Goal: Information Seeking & Learning: Find specific fact

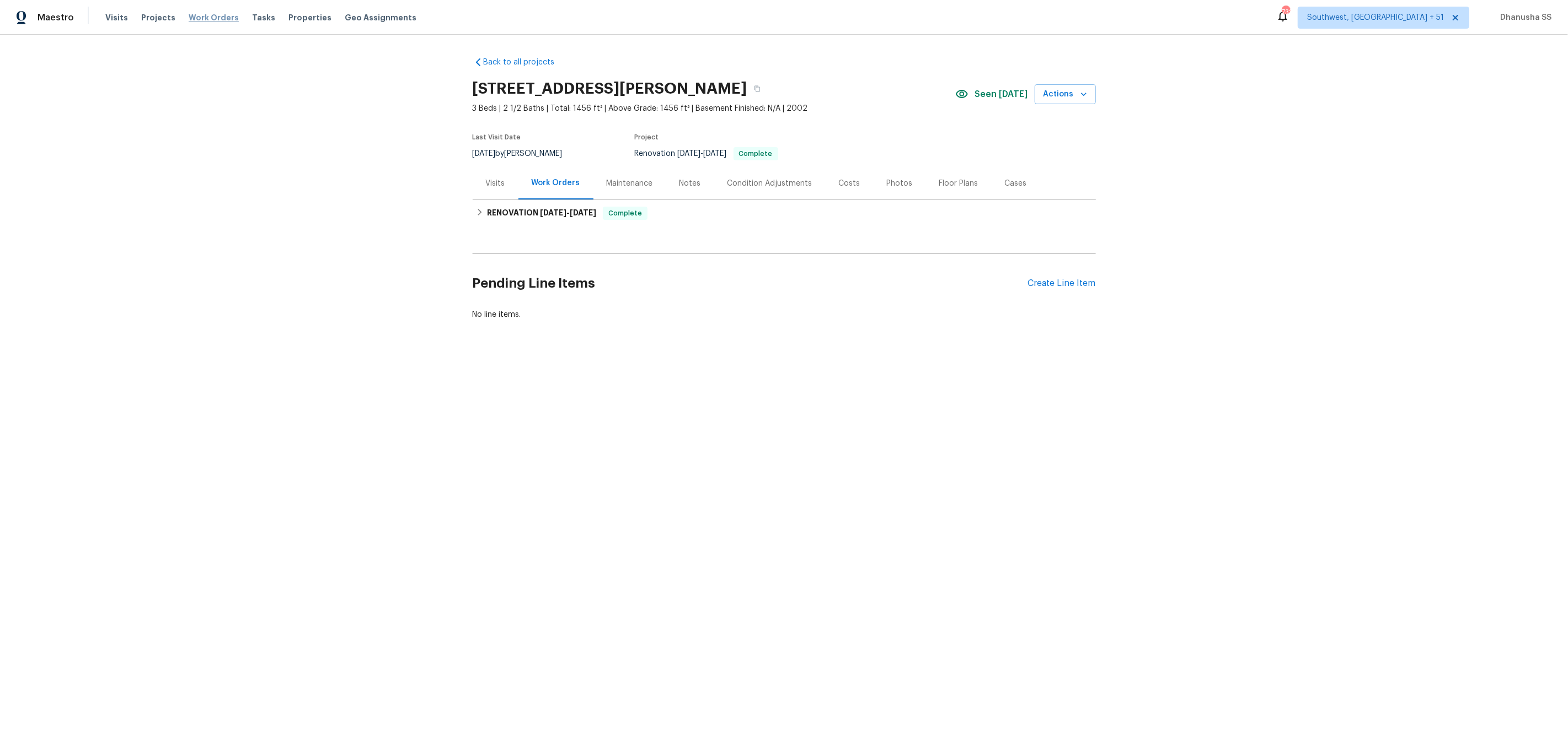
click at [212, 17] on span "Work Orders" at bounding box center [213, 17] width 50 height 11
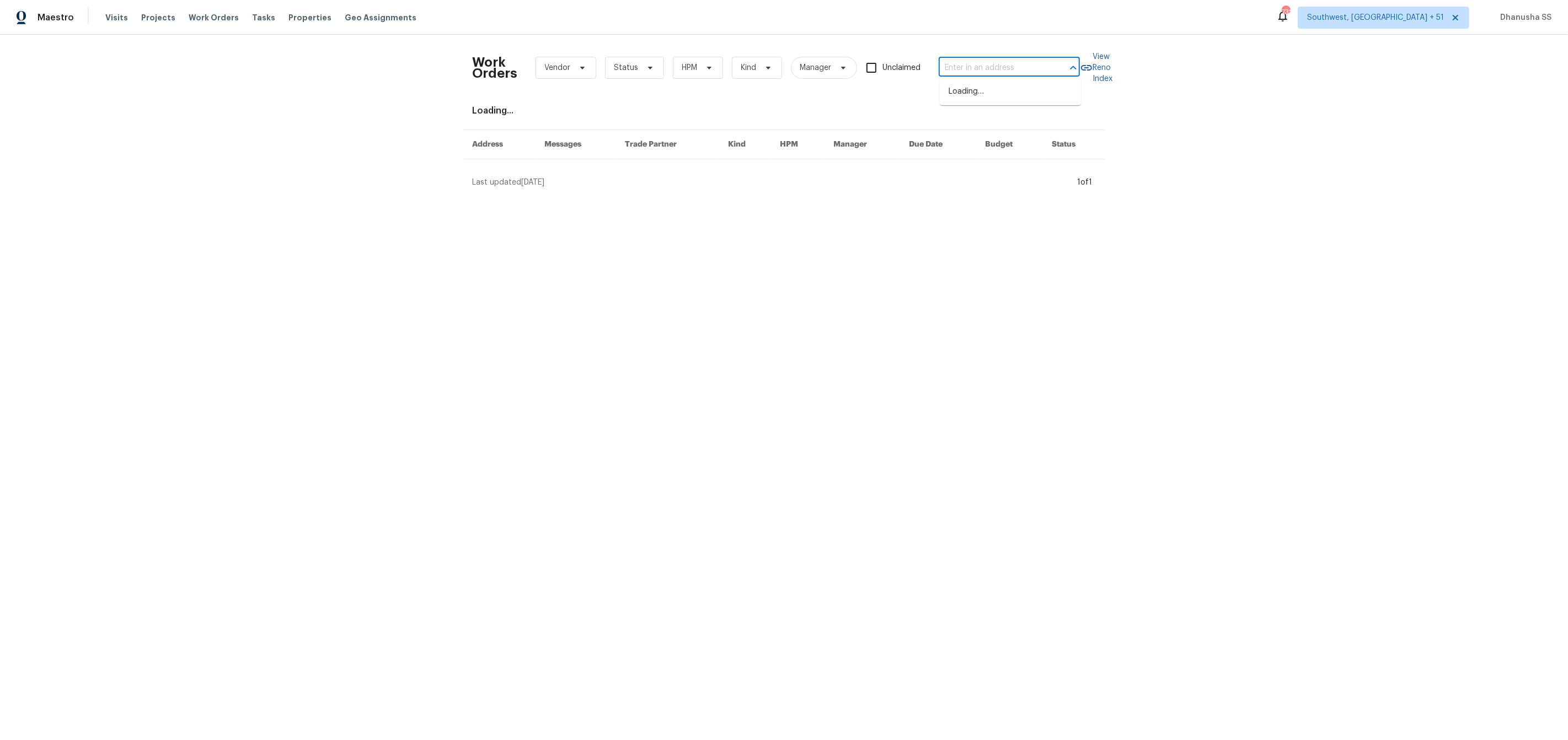
click at [986, 72] on input "text" at bounding box center [994, 68] width 110 height 17
paste input "[STREET_ADDRESS]"
type input "[STREET_ADDRESS]"
click at [984, 98] on li "[STREET_ADDRESS]" at bounding box center [1010, 91] width 141 height 18
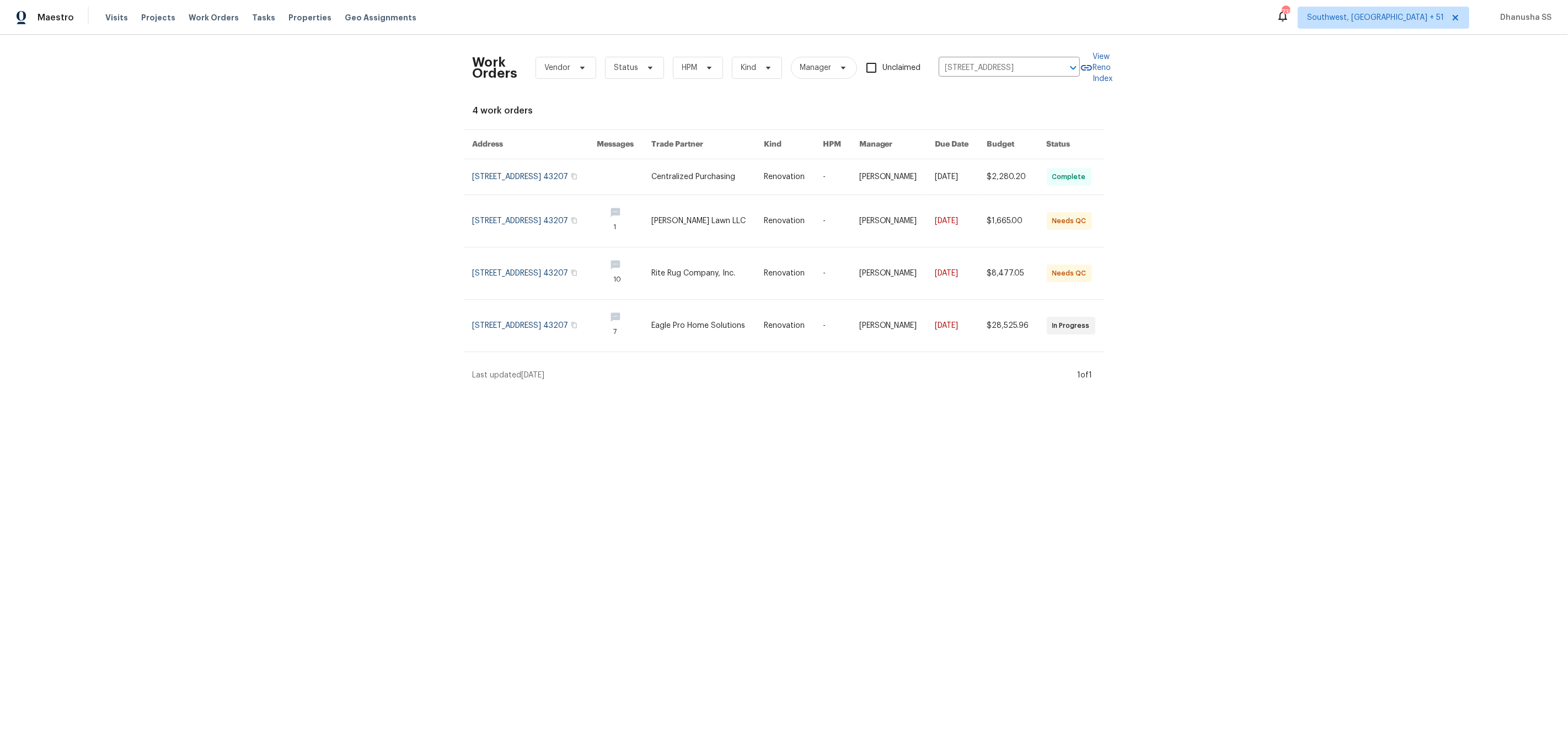
click at [910, 166] on link at bounding box center [898, 177] width 76 height 35
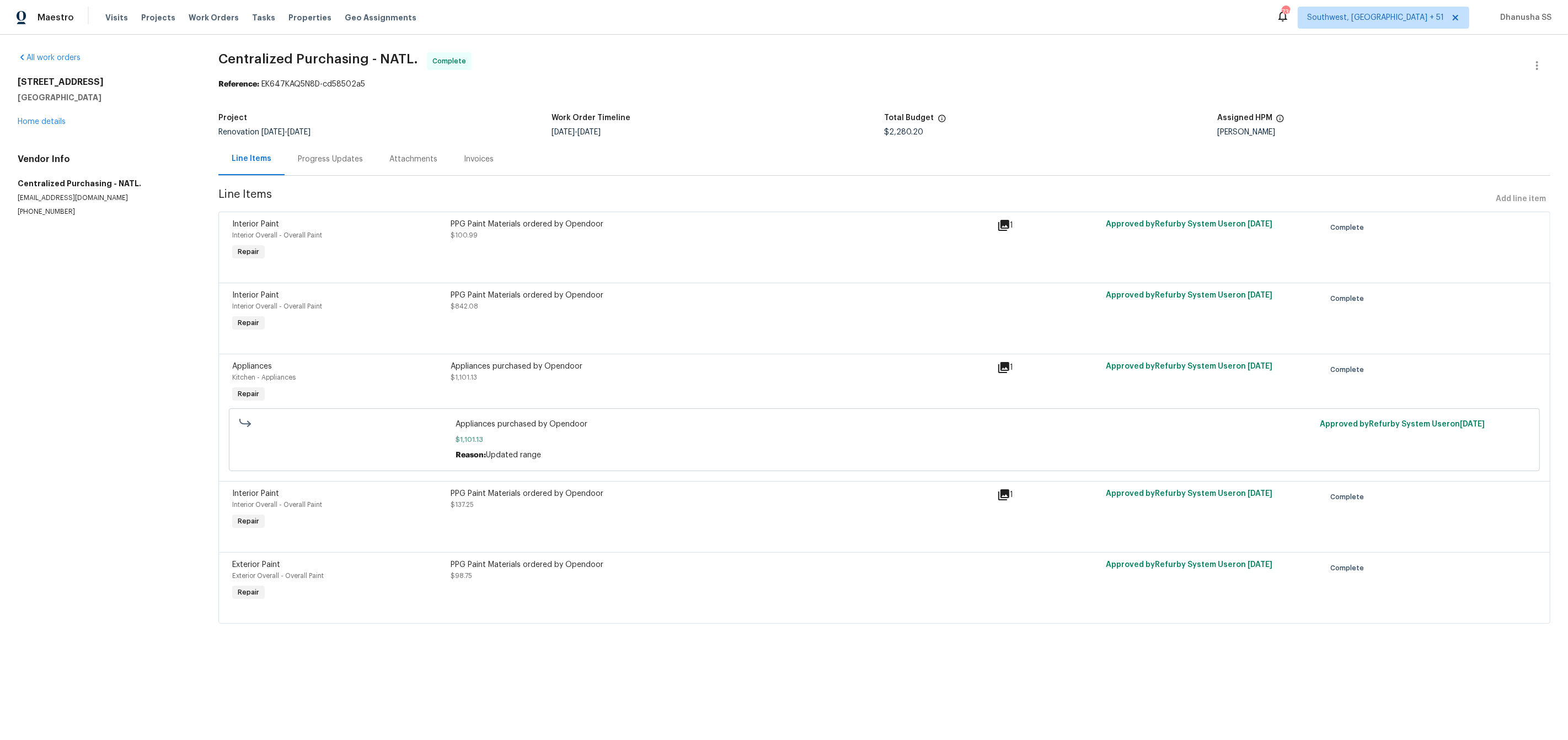
click at [49, 127] on div "4296 Oakwind Dr Columbus, OH 43207 Home details" at bounding box center [104, 102] width 174 height 51
click at [49, 122] on link "Home details" at bounding box center [41, 122] width 48 height 8
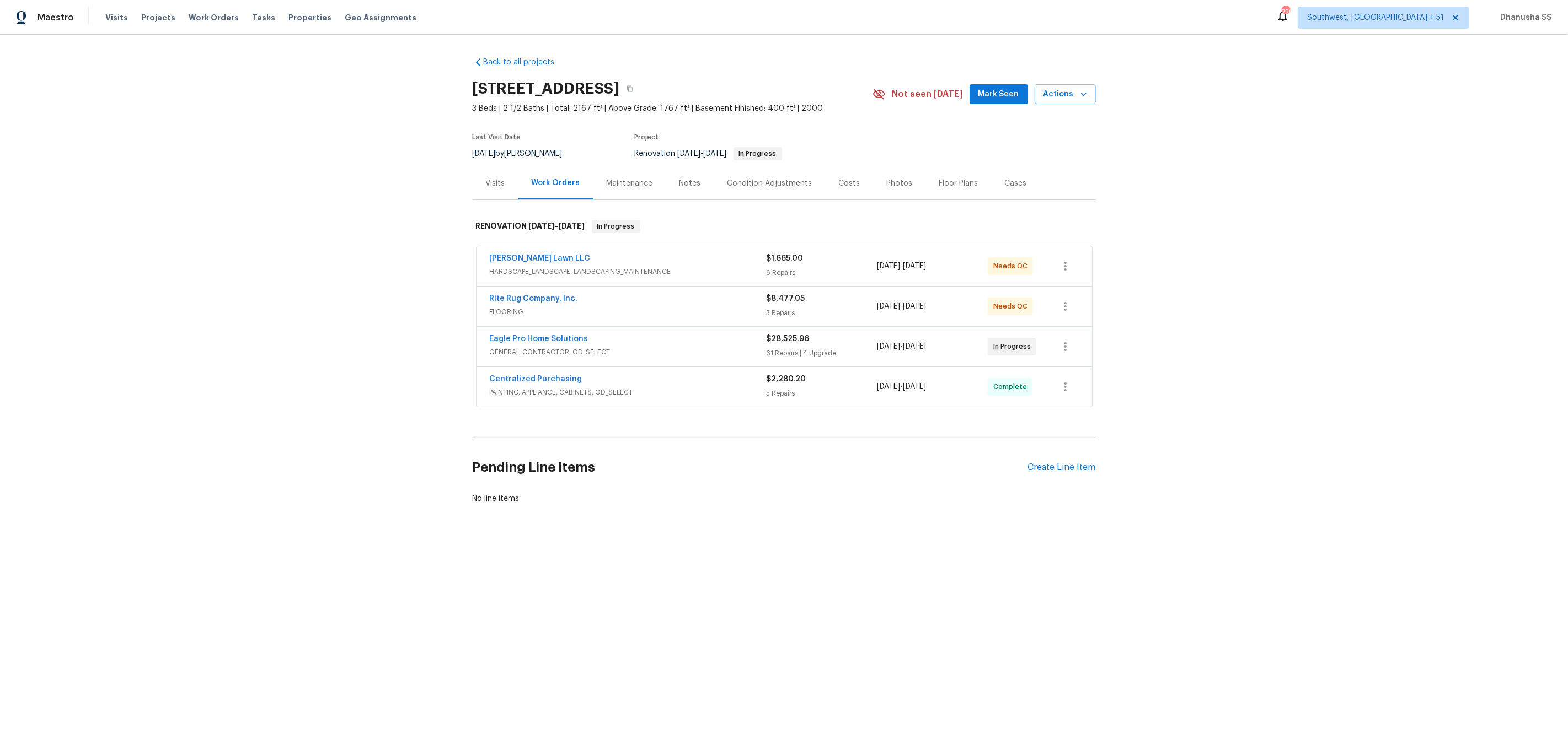
click at [497, 183] on div "Visits" at bounding box center [496, 183] width 19 height 11
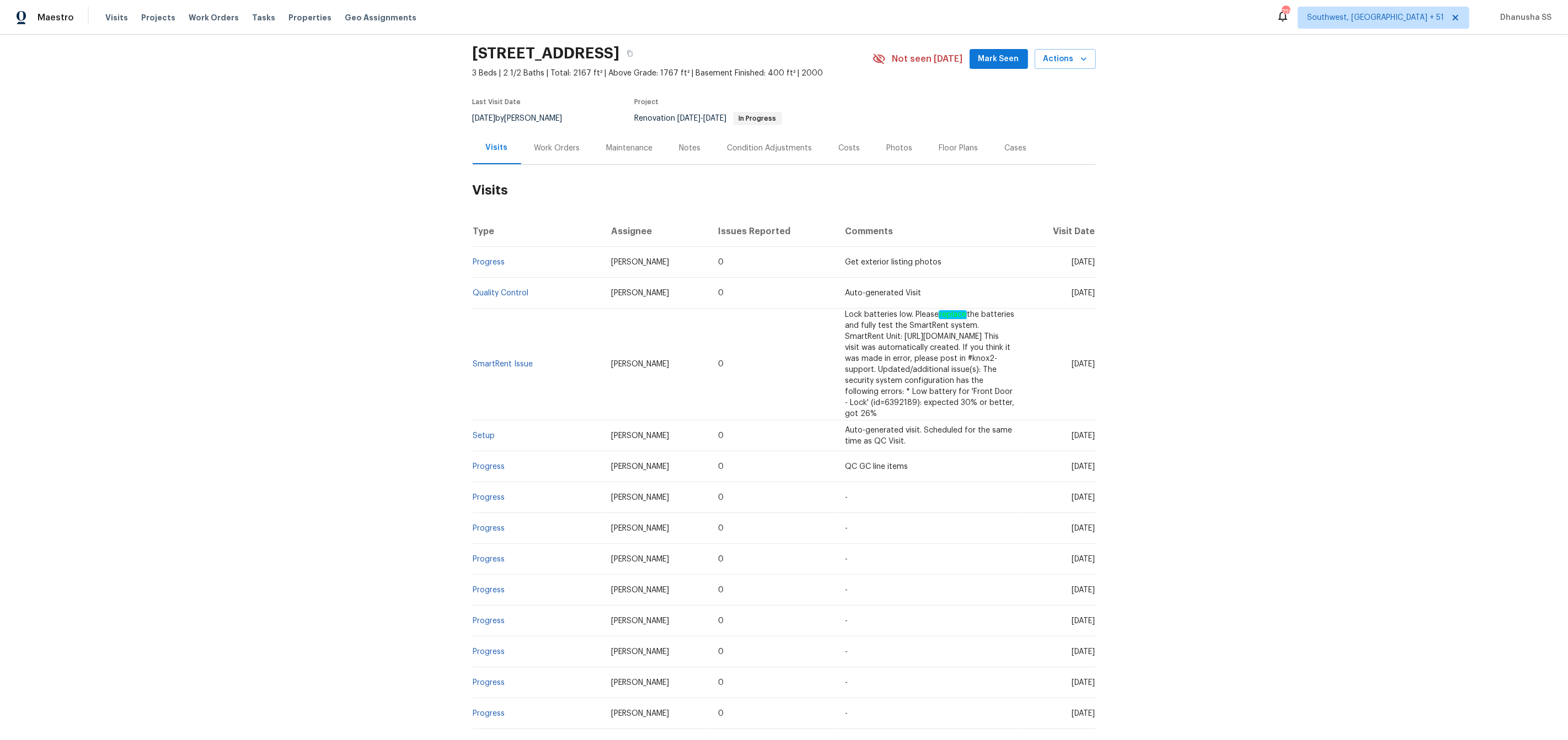
scroll to position [61, 0]
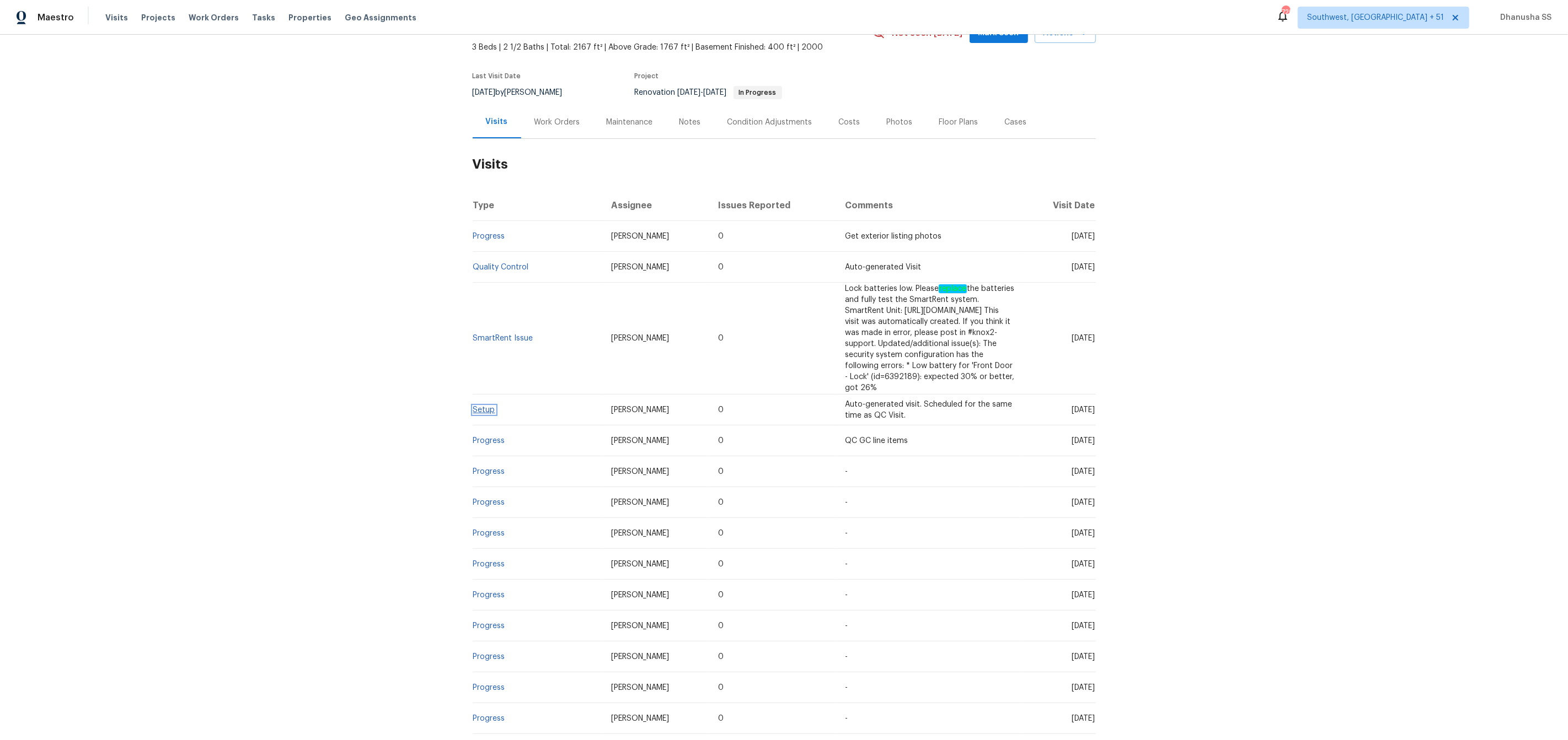
click at [487, 407] on link "Setup" at bounding box center [485, 410] width 22 height 8
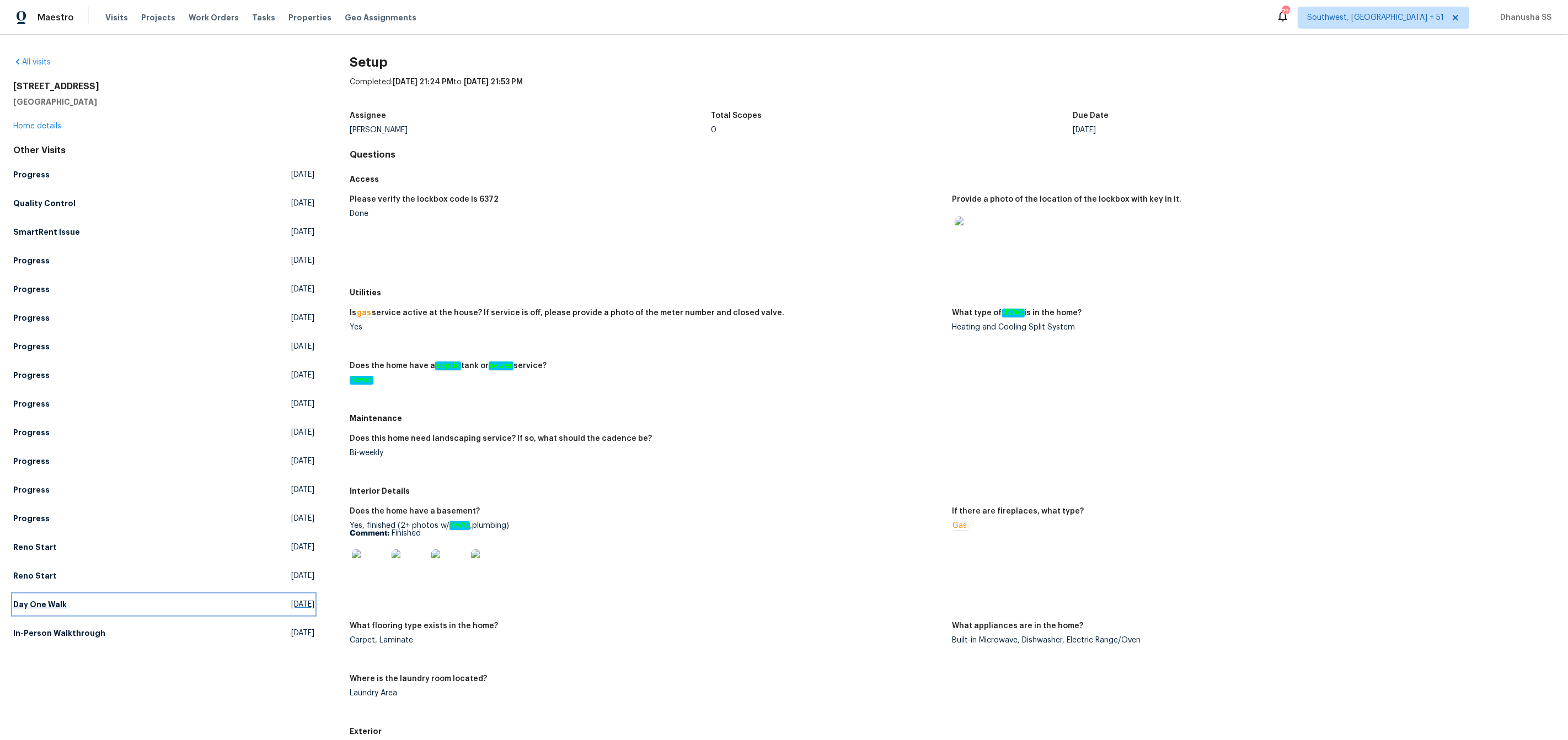
click at [48, 609] on h5 "Day One Walk" at bounding box center [40, 605] width 53 height 11
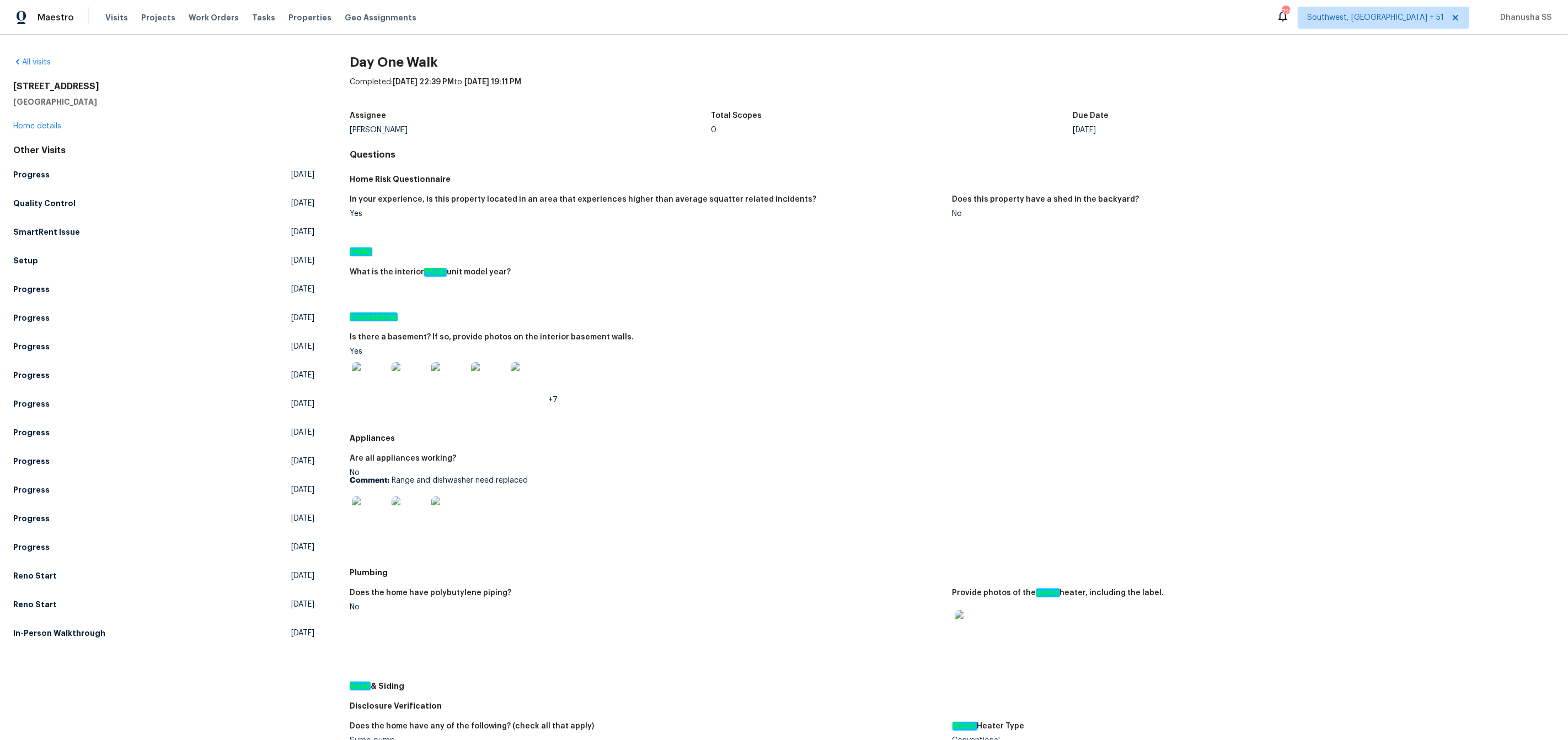
scroll to position [329, 0]
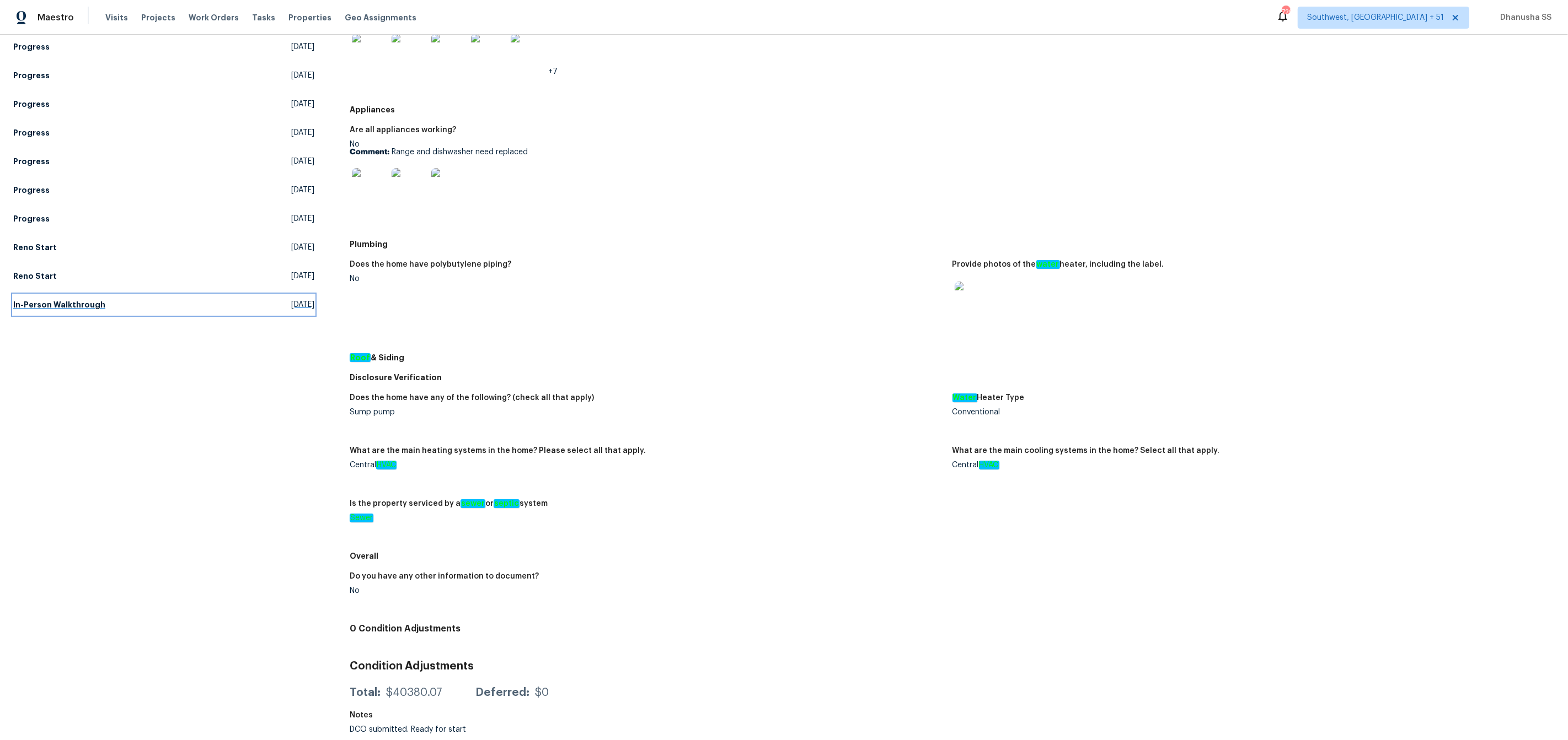
click at [48, 311] on link "In-Person Walkthrough Fri, Jul 18 2025" at bounding box center [164, 304] width 301 height 20
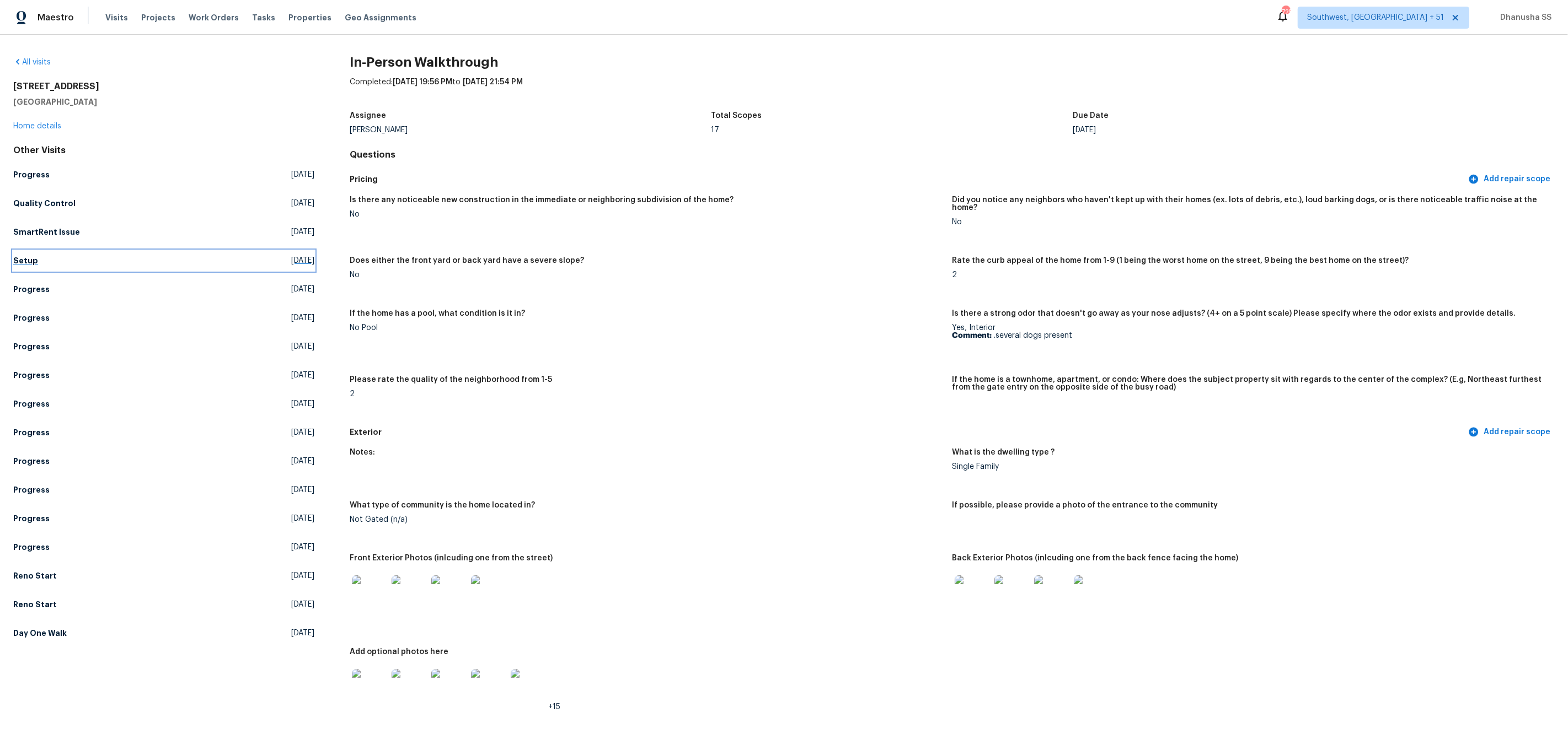
click at [35, 270] on link "Setup Wed, Oct 08 2025" at bounding box center [164, 260] width 301 height 20
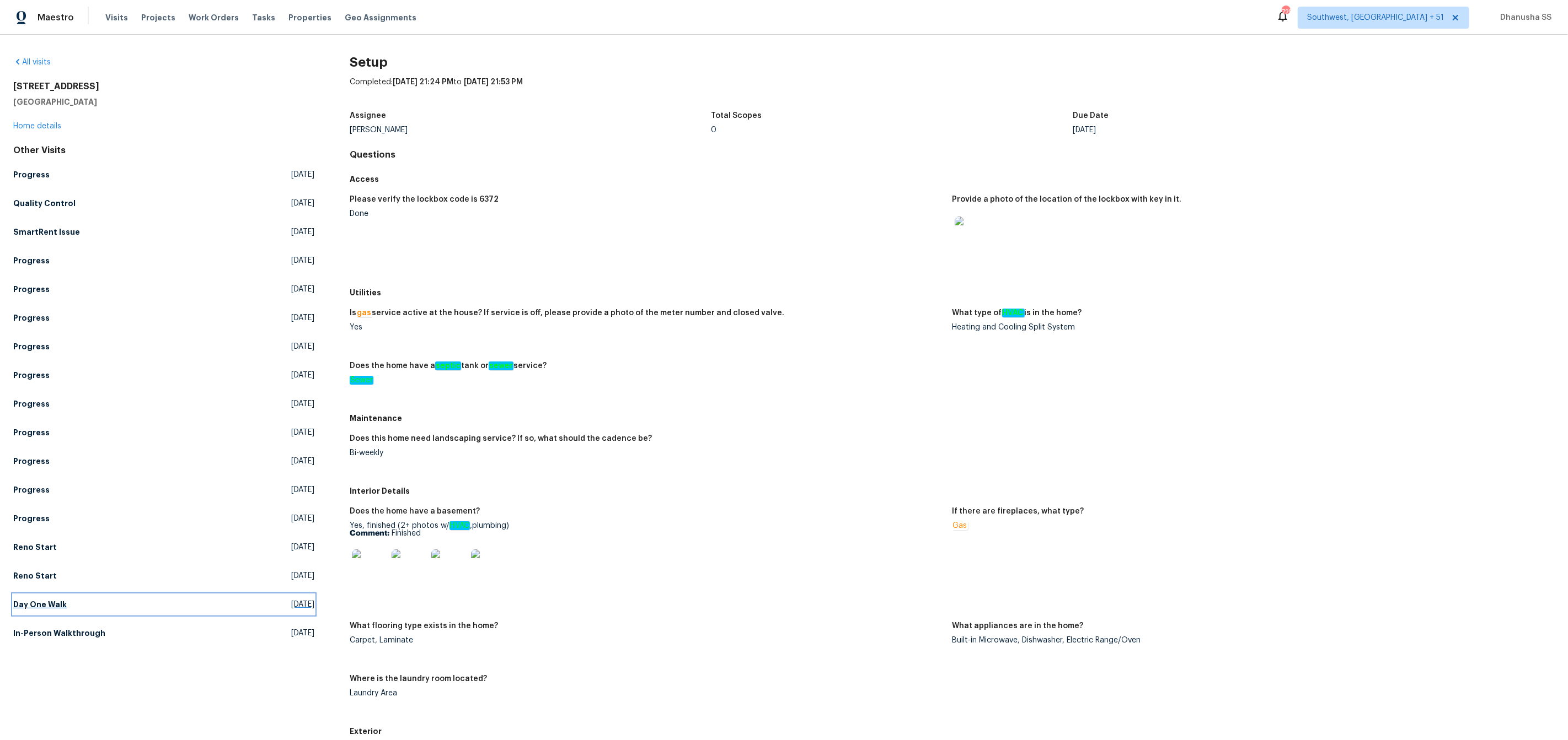
click at [71, 605] on link "Day One Walk Tue, Sep 09 2025" at bounding box center [164, 604] width 301 height 20
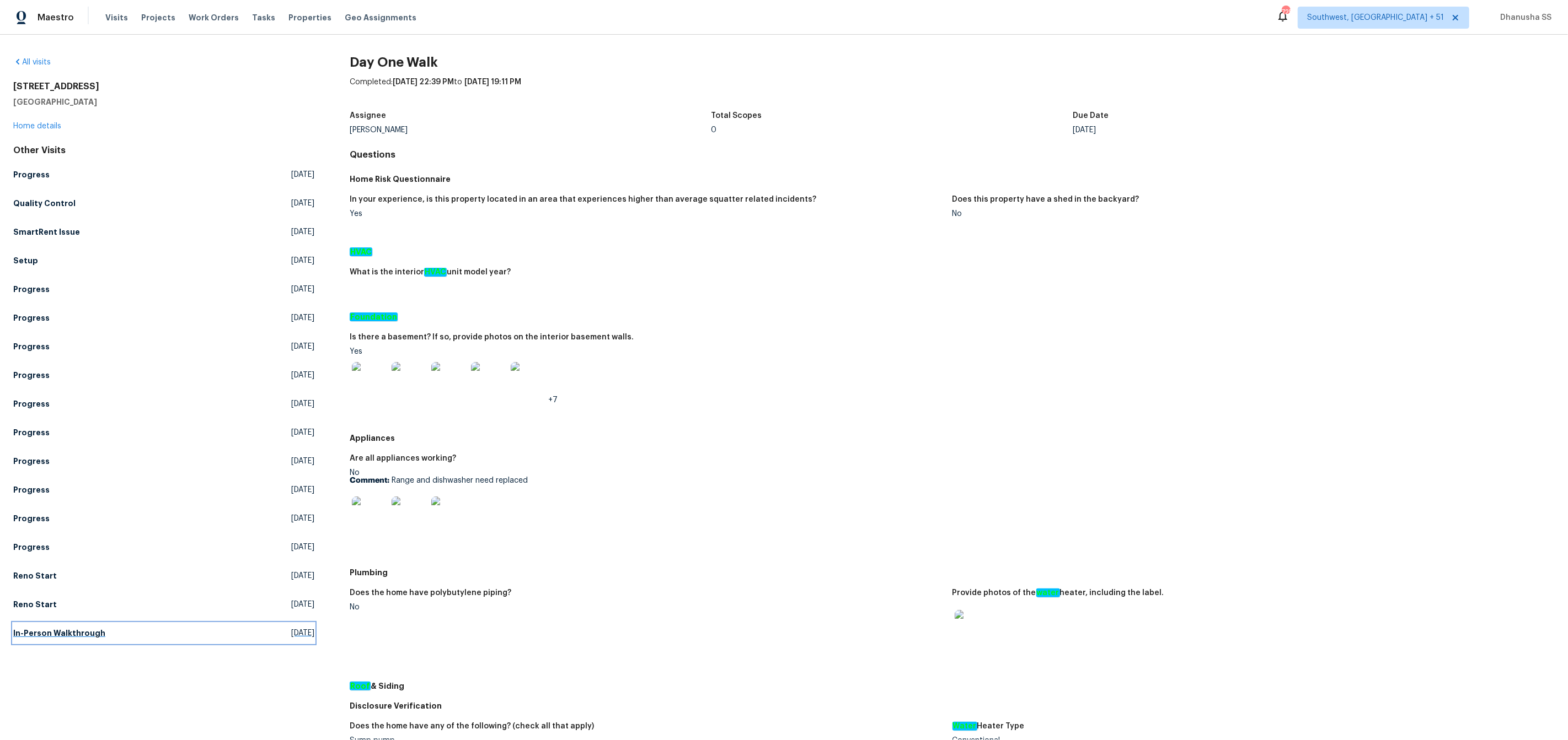
click at [84, 630] on h5 "In-Person Walkthrough" at bounding box center [60, 634] width 92 height 11
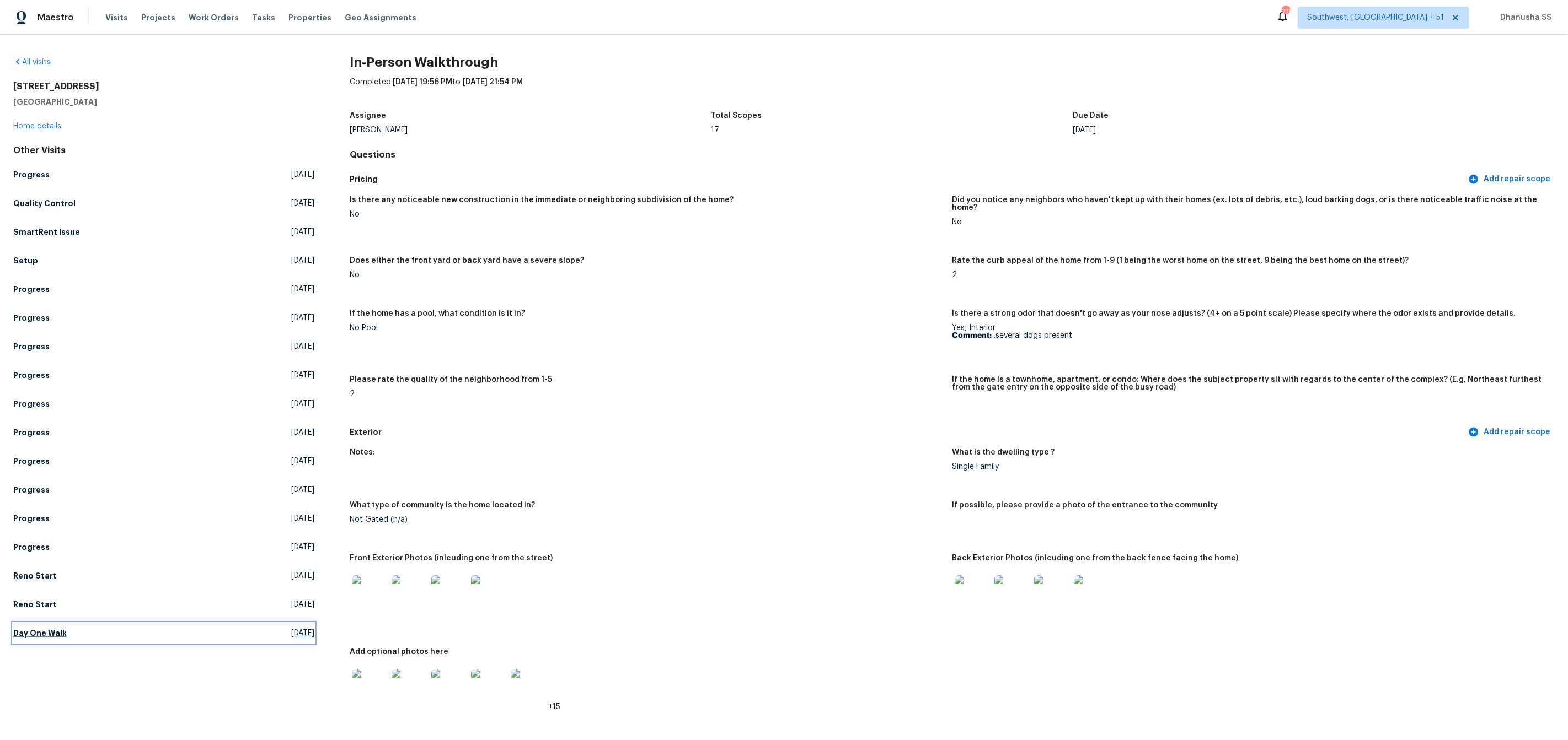
click at [66, 635] on link "Day One Walk Tue, Sep 09 2025" at bounding box center [164, 633] width 301 height 20
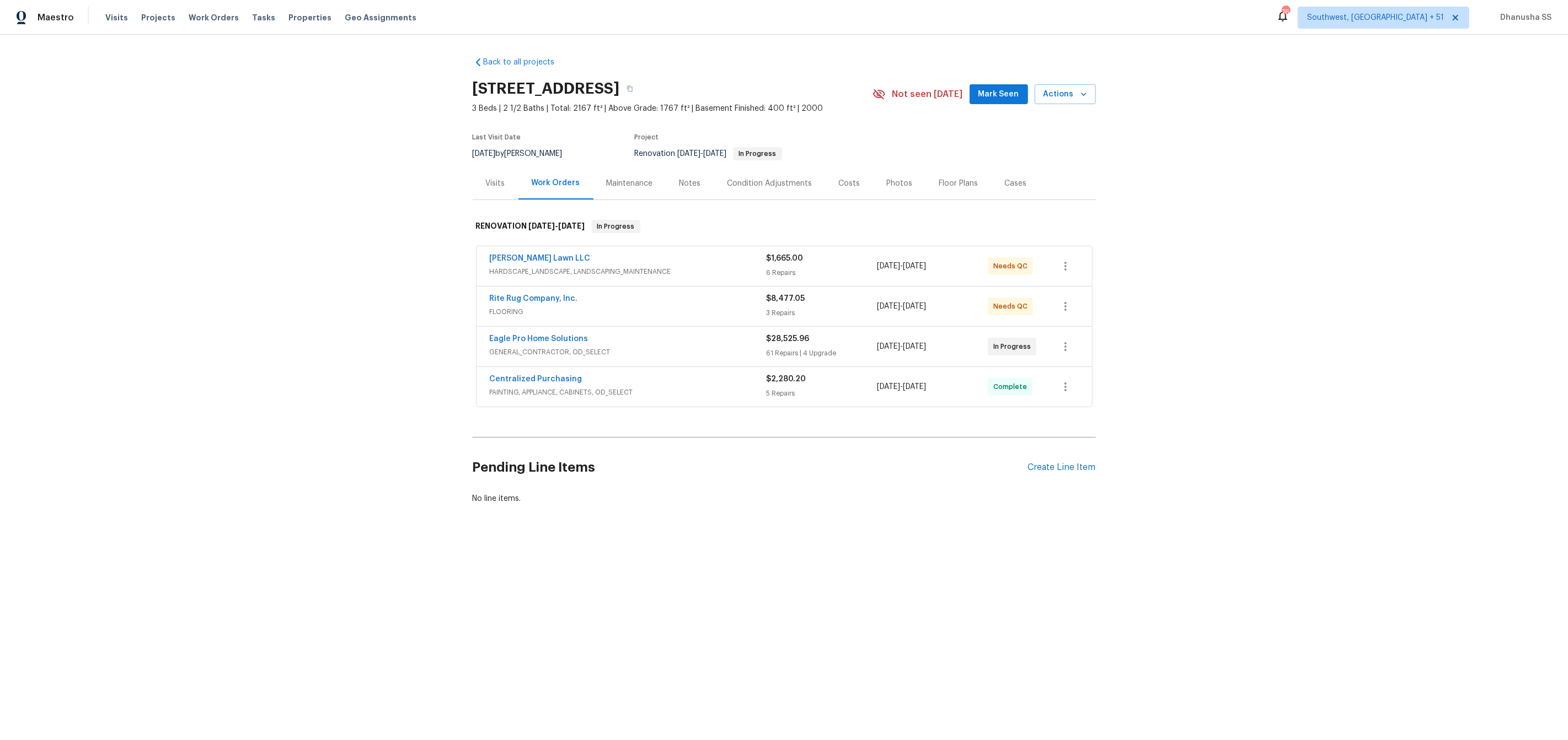
click at [726, 387] on span "PAINTING, APPLIANCE, CABINETS, OD_SELECT" at bounding box center [628, 392] width 276 height 11
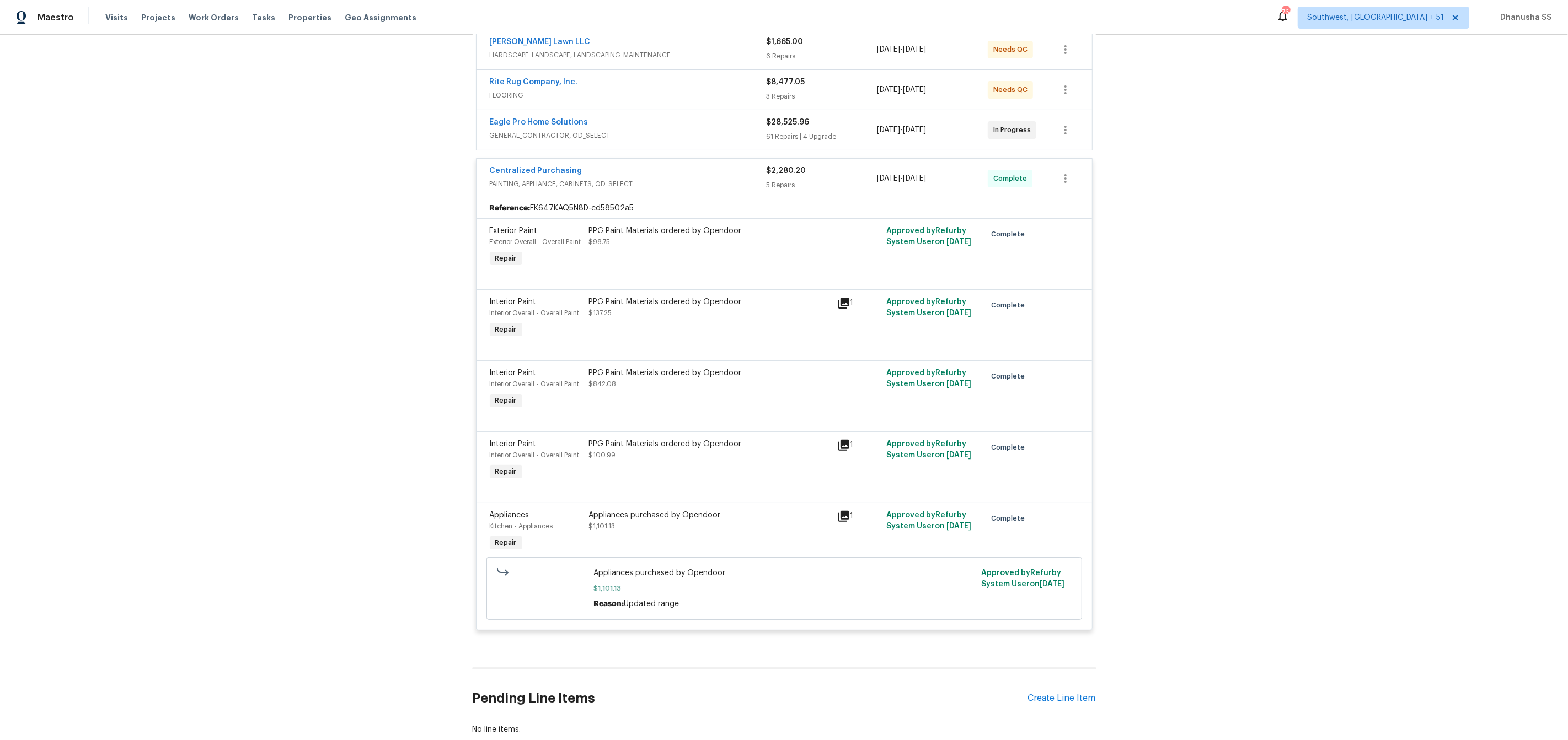
scroll to position [13, 0]
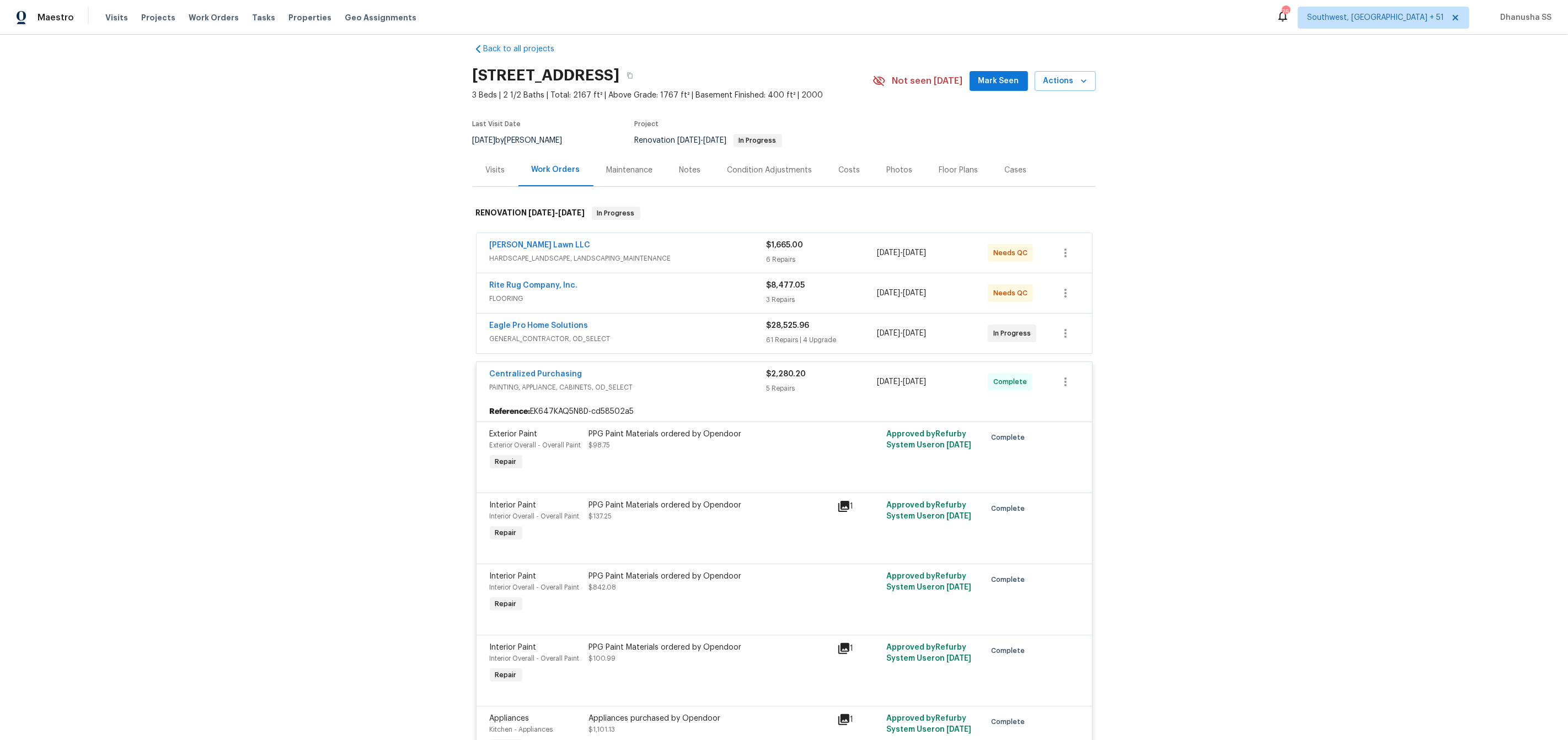
click at [709, 279] on div "Rite Rug Company, Inc. FLOORING $8,477.05 3 Repairs [DATE] - [DATE] Needs QC" at bounding box center [784, 293] width 616 height 40
click at [709, 287] on div "Rite Rug Company, Inc." at bounding box center [628, 287] width 276 height 13
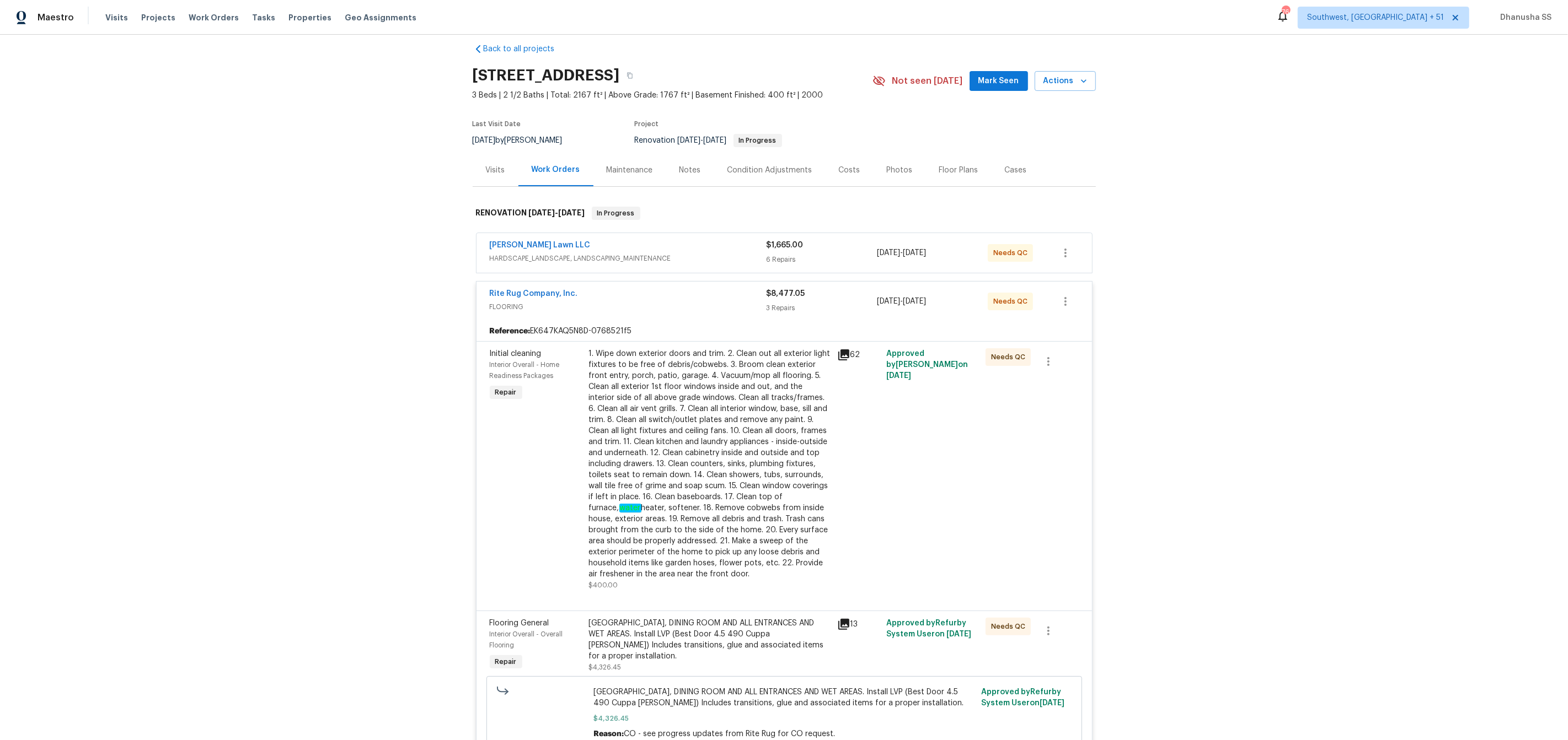
scroll to position [254, 0]
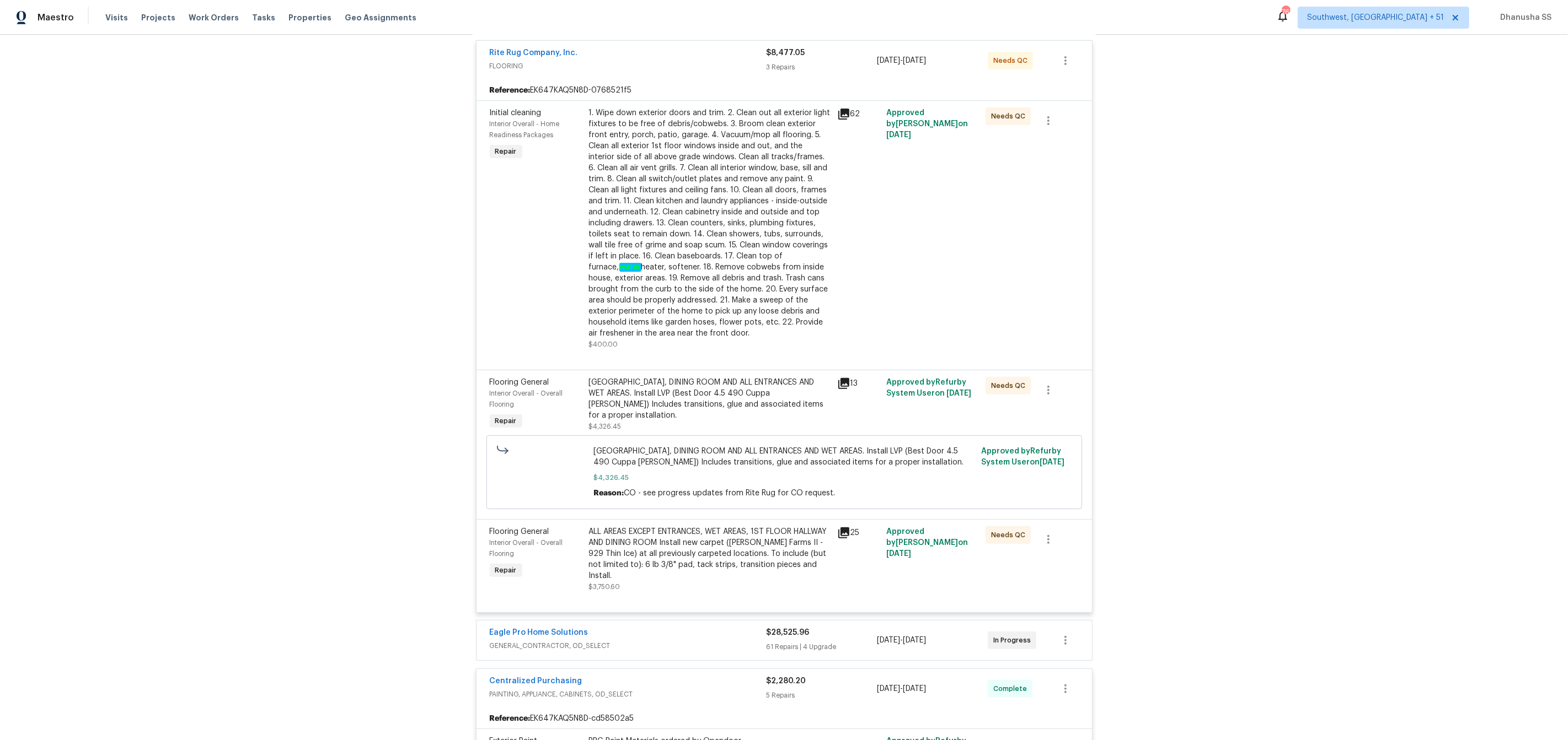
click at [747, 390] on div "[GEOGRAPHIC_DATA], DINING ROOM AND ALL ENTRANCES AND WET AREAS. Install LVP (Be…" at bounding box center [709, 399] width 241 height 44
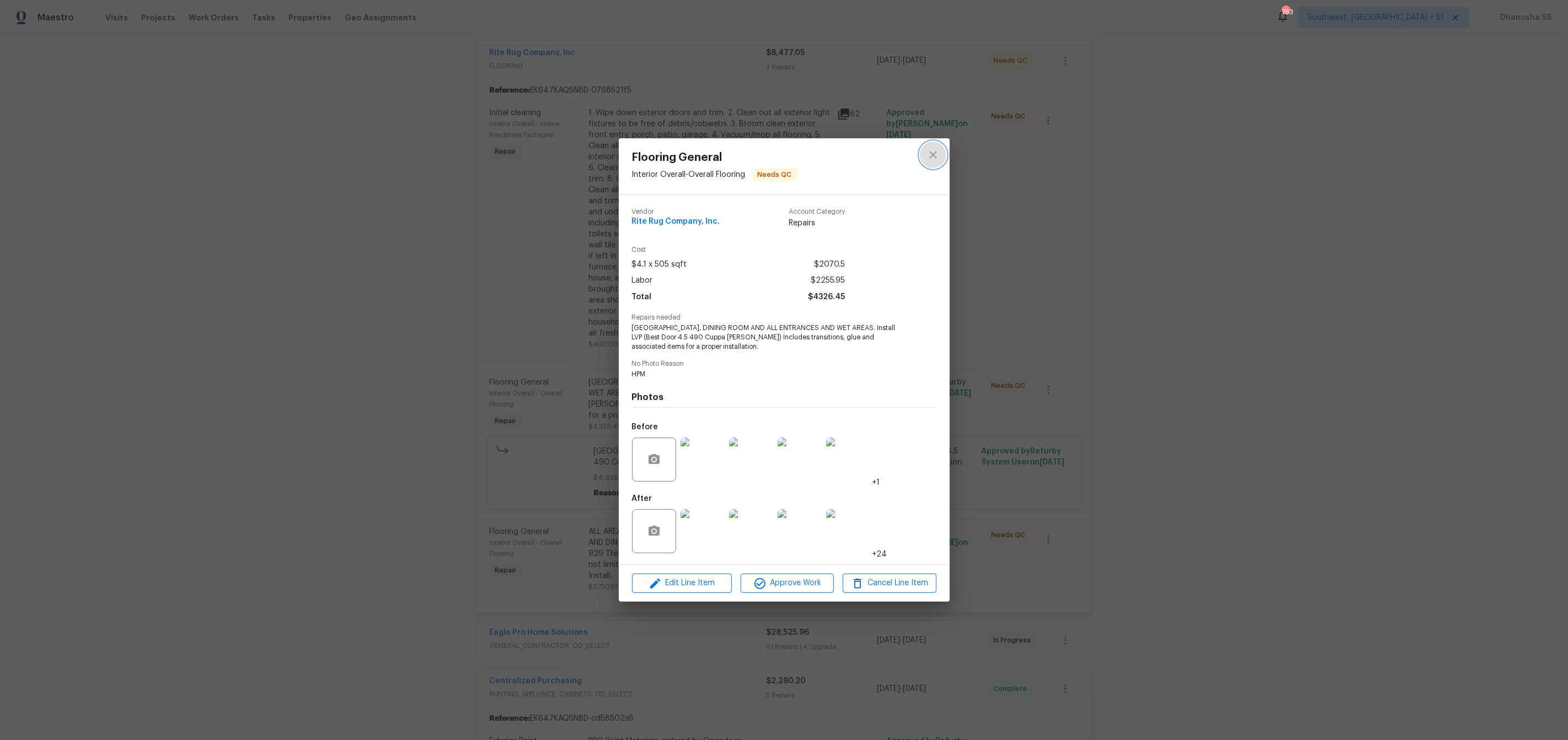
click at [933, 149] on icon "close" at bounding box center [933, 155] width 14 height 13
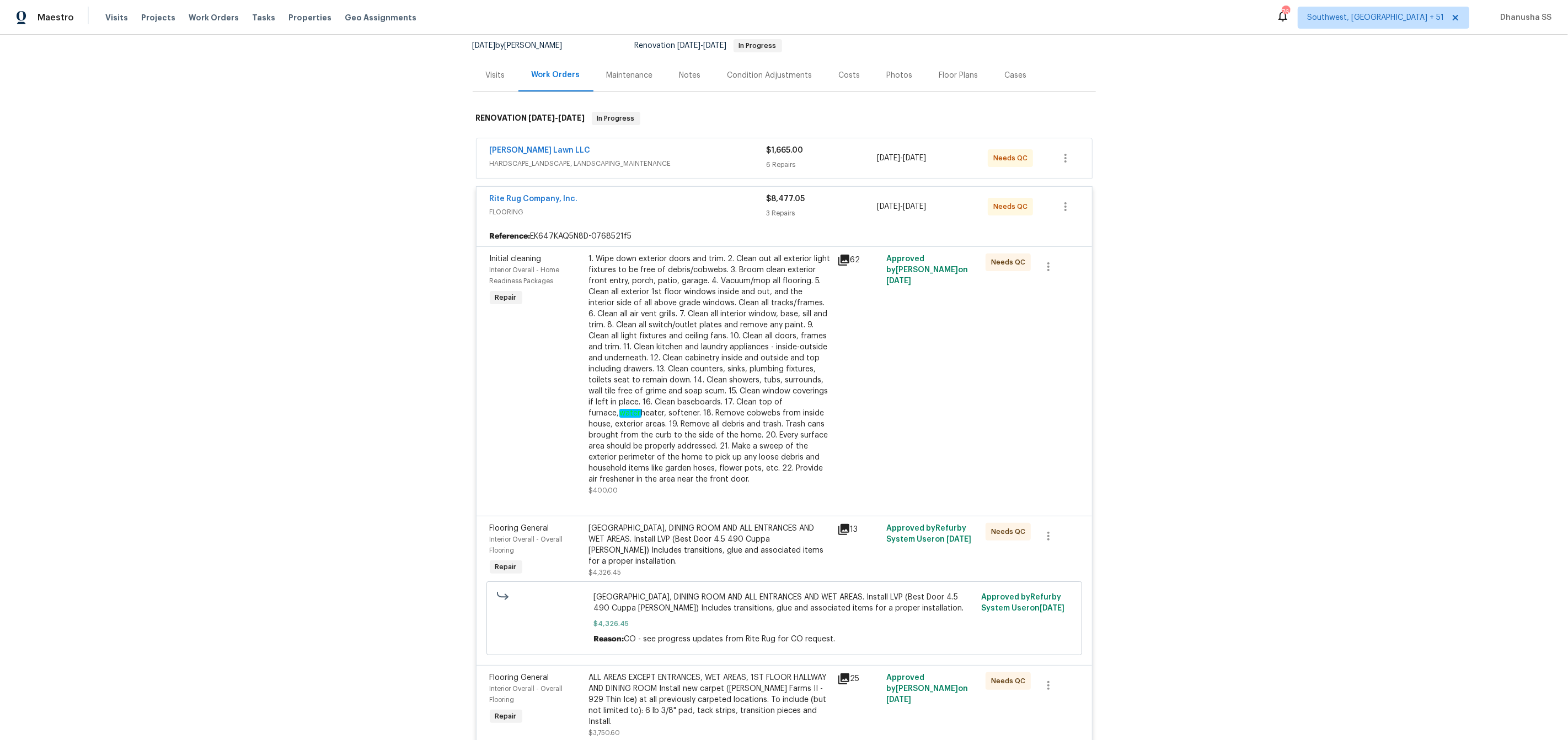
scroll to position [0, 0]
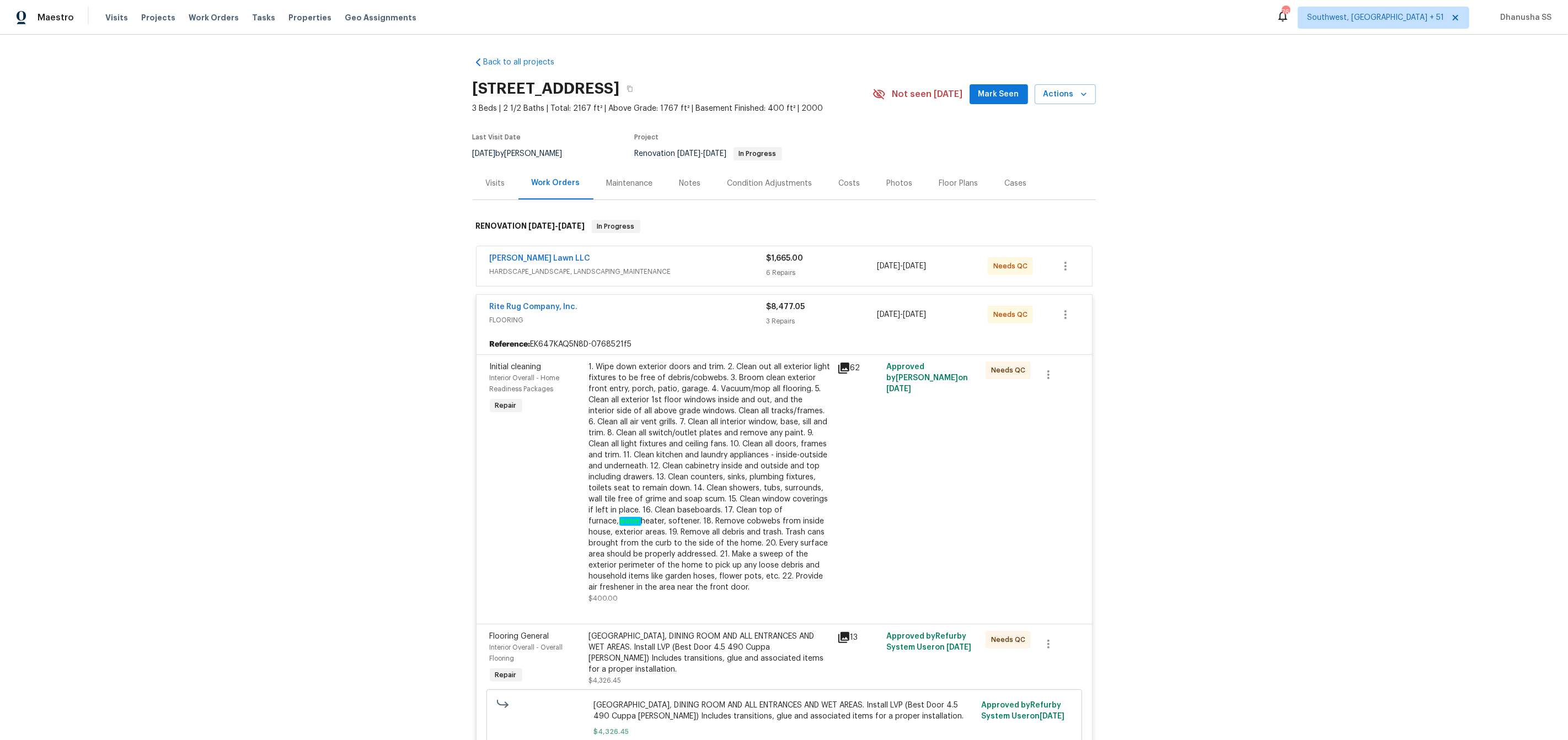
click at [726, 272] on span "HARDSCAPE_LANDSCAPE, LANDSCAPING_MAINTENANCE" at bounding box center [628, 272] width 276 height 11
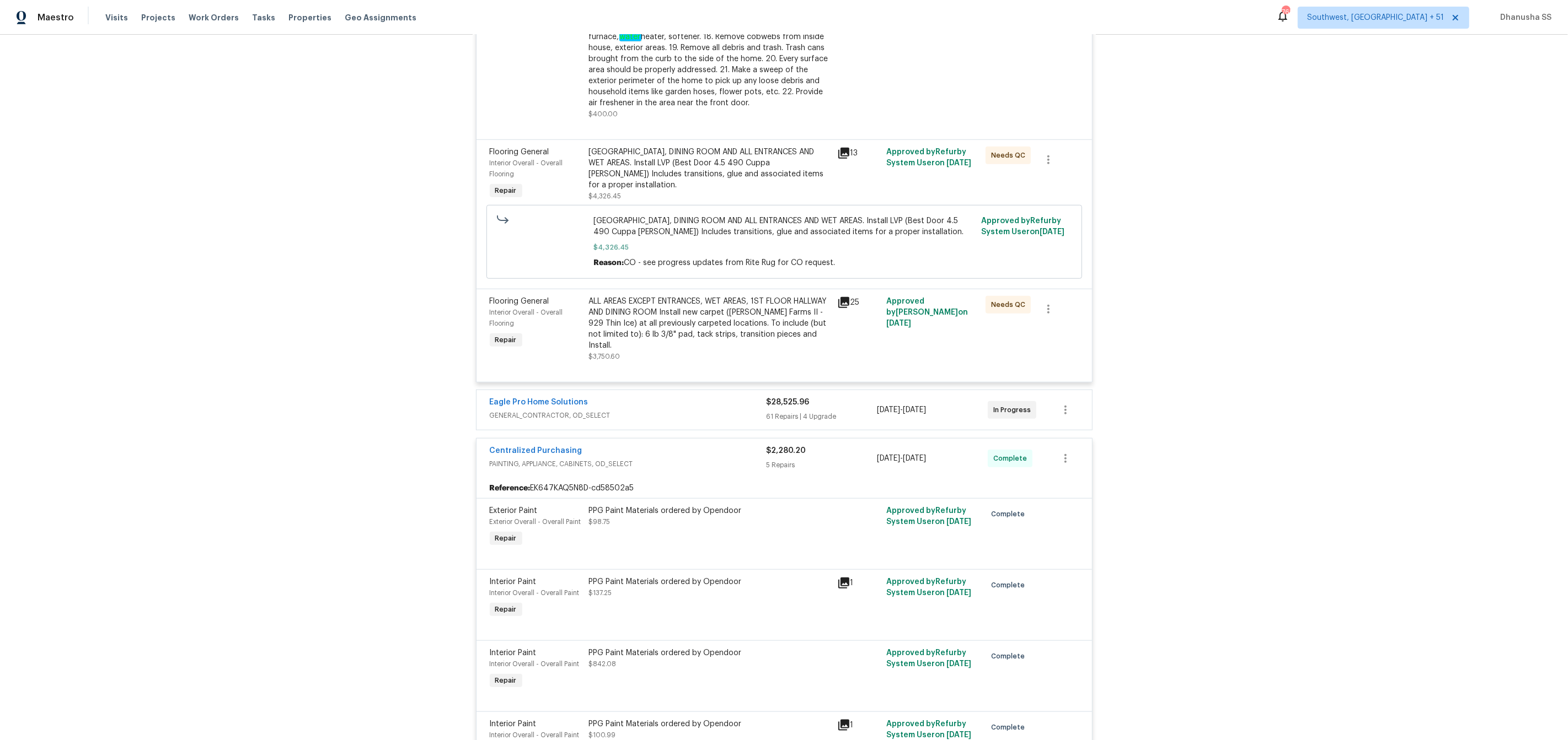
scroll to position [1138, 0]
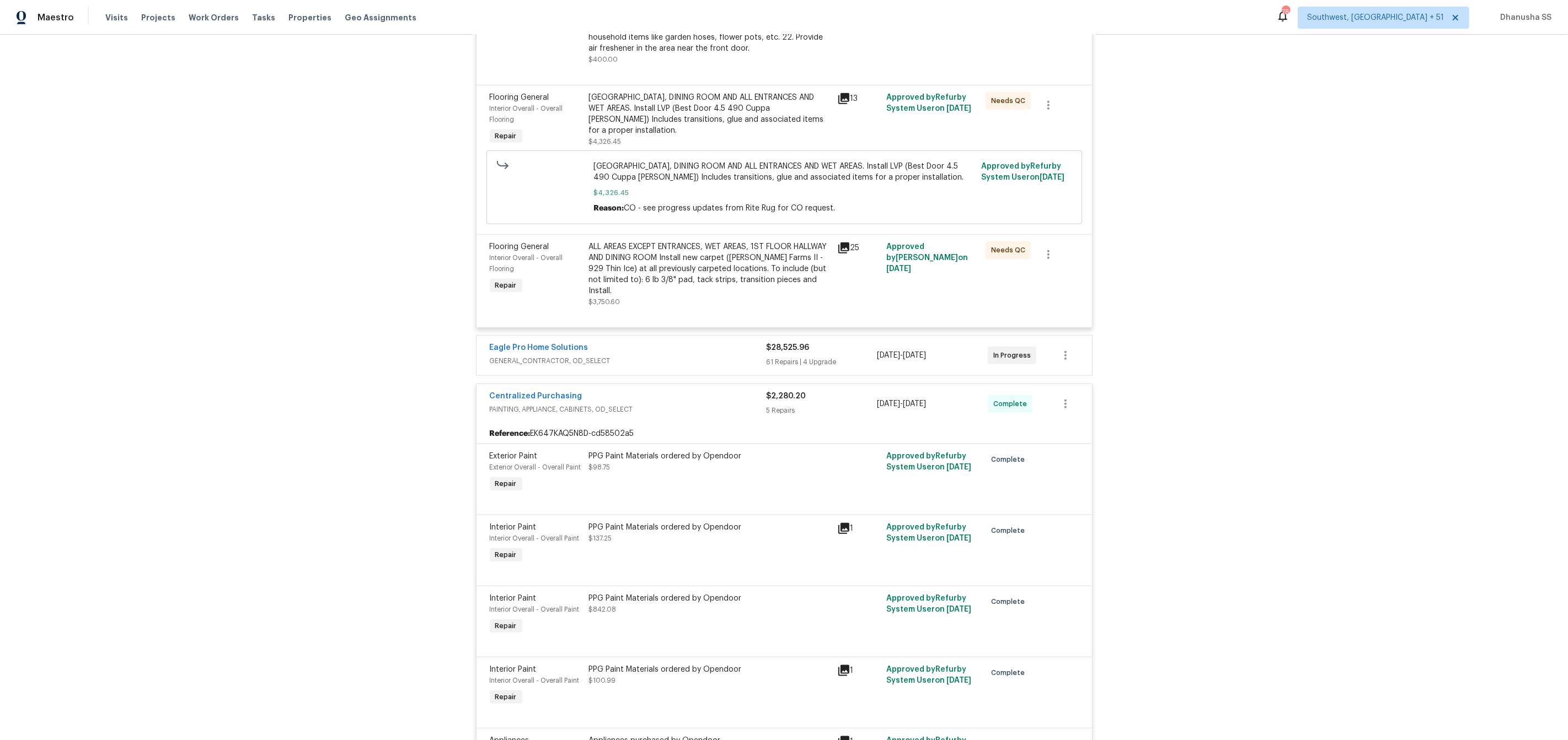
click at [730, 365] on span "GENERAL_CONTRACTOR, OD_SELECT" at bounding box center [628, 361] width 276 height 11
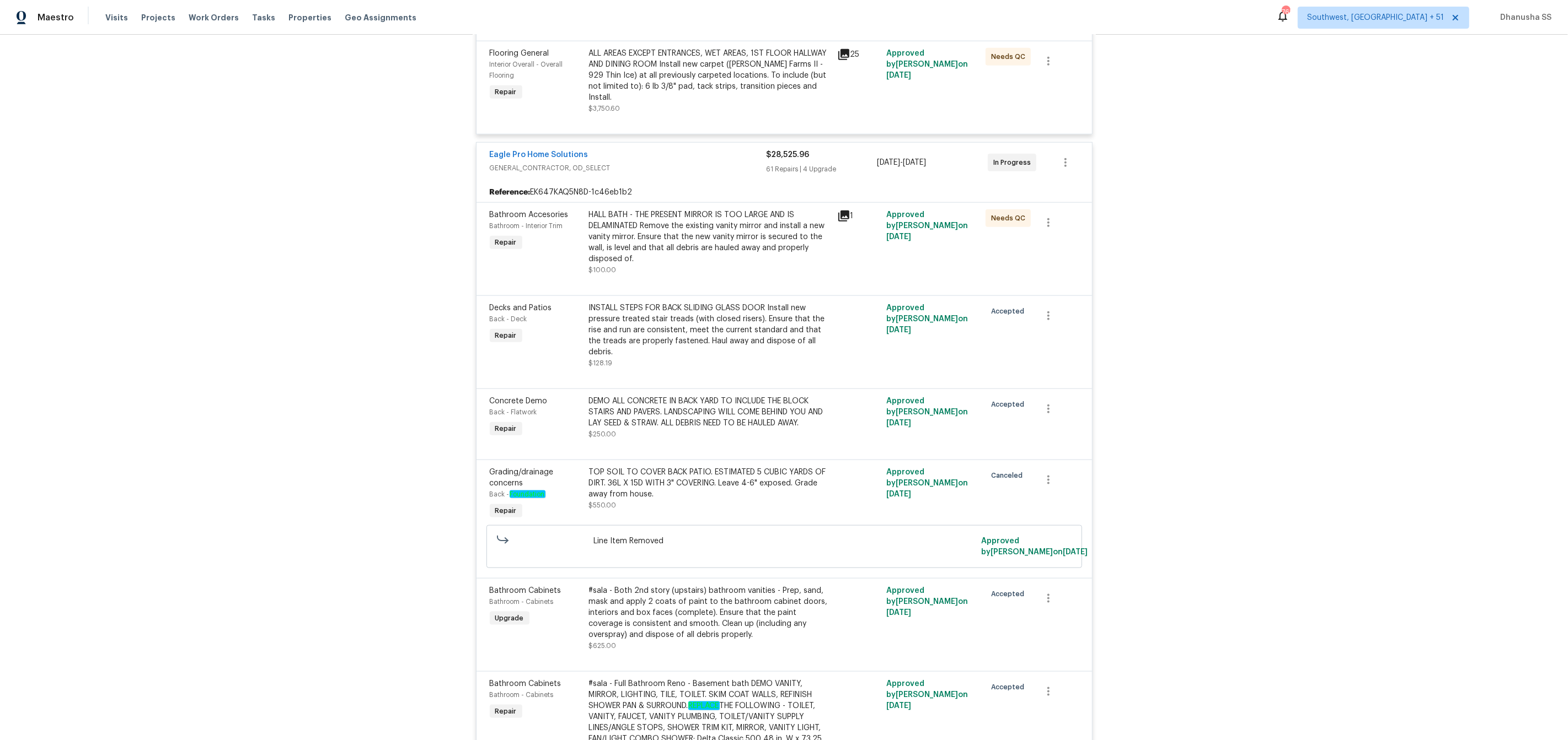
scroll to position [1237, 0]
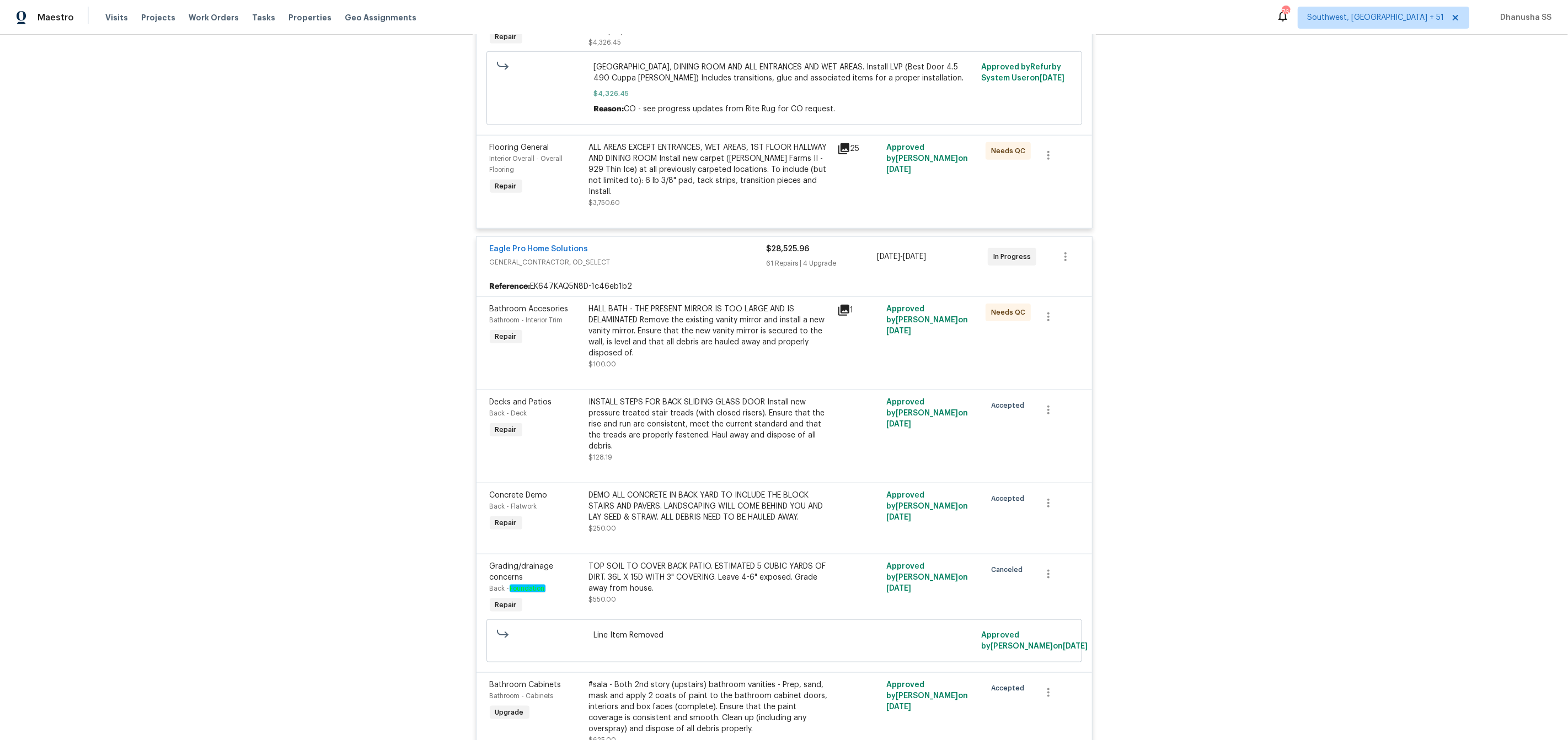
click at [643, 268] on span "GENERAL_CONTRACTOR, OD_SELECT" at bounding box center [628, 262] width 276 height 11
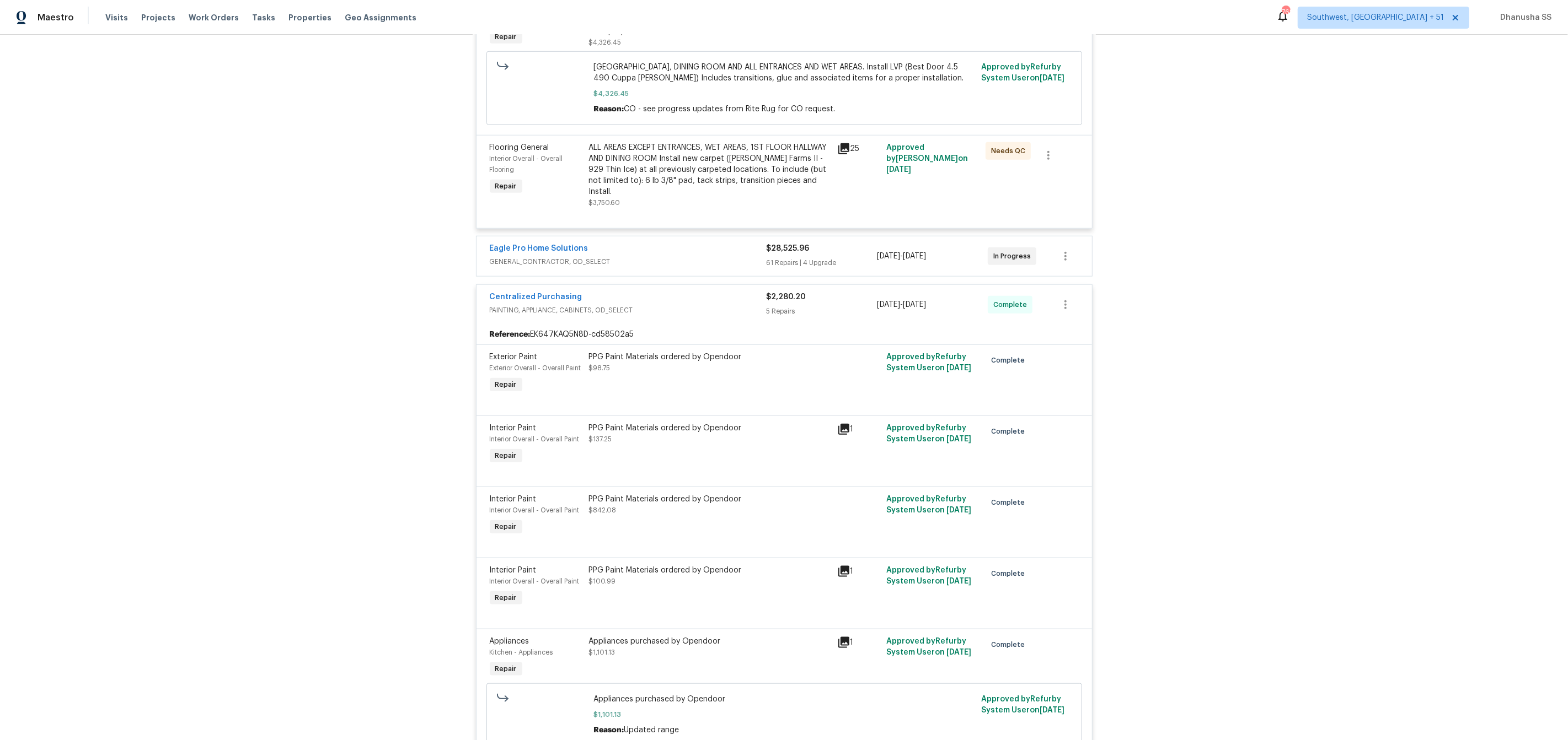
click at [635, 255] on div "Eagle Pro Home Solutions" at bounding box center [628, 249] width 276 height 13
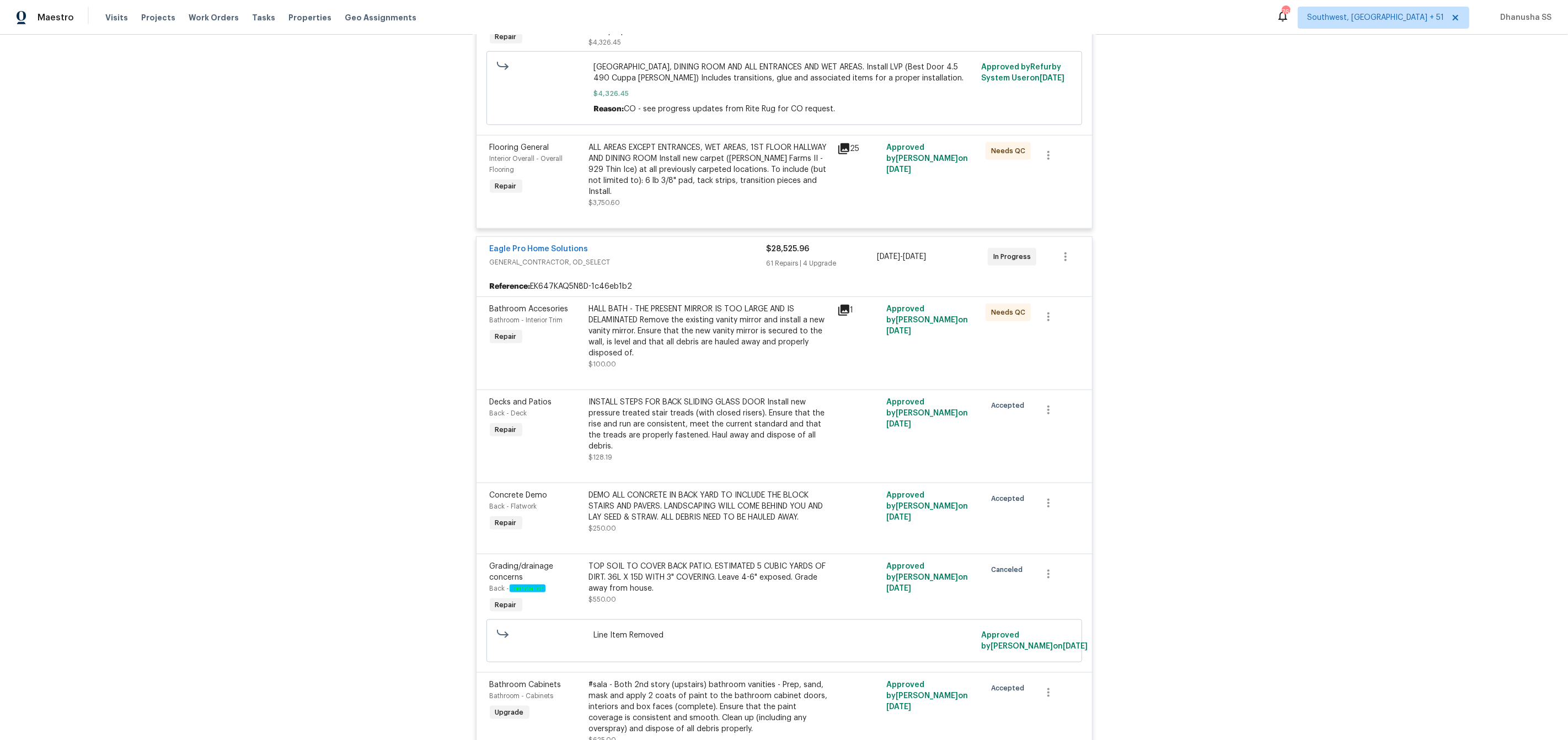
click at [708, 354] on div "HALL BATH - THE PRESENT MIRROR IS TOO LARGE AND IS DELAMINATED Remove the exist…" at bounding box center [709, 330] width 241 height 55
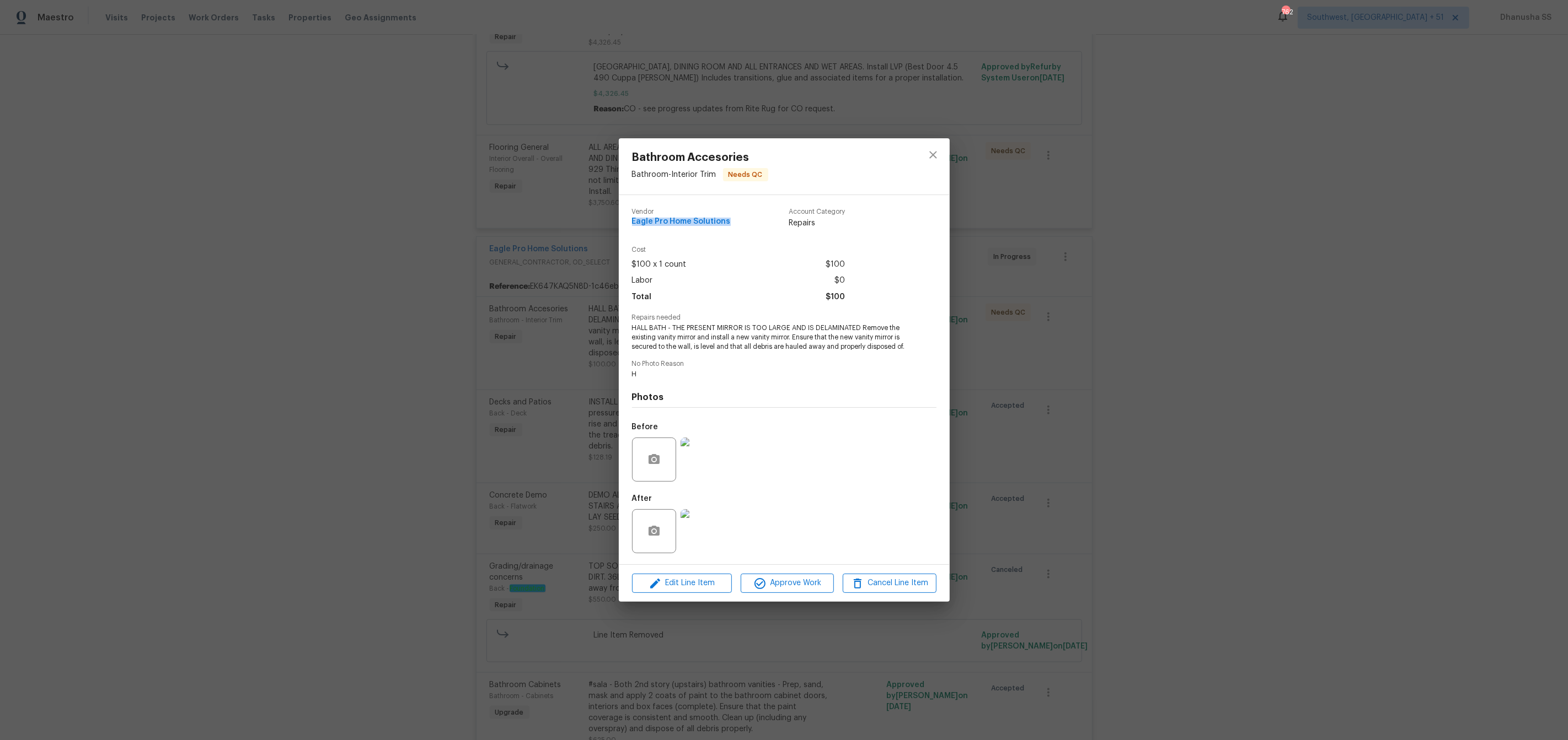
drag, startPoint x: 727, startPoint y: 220, endPoint x: 628, endPoint y: 222, distance: 99.0
click at [628, 222] on div "Vendor Eagle Pro Home Solutions Account Category Repairs Cost $100 x 1 count $1…" at bounding box center [784, 380] width 331 height 369
copy span "Eagle Pro Home Solutions"
